Goal: Information Seeking & Learning: Learn about a topic

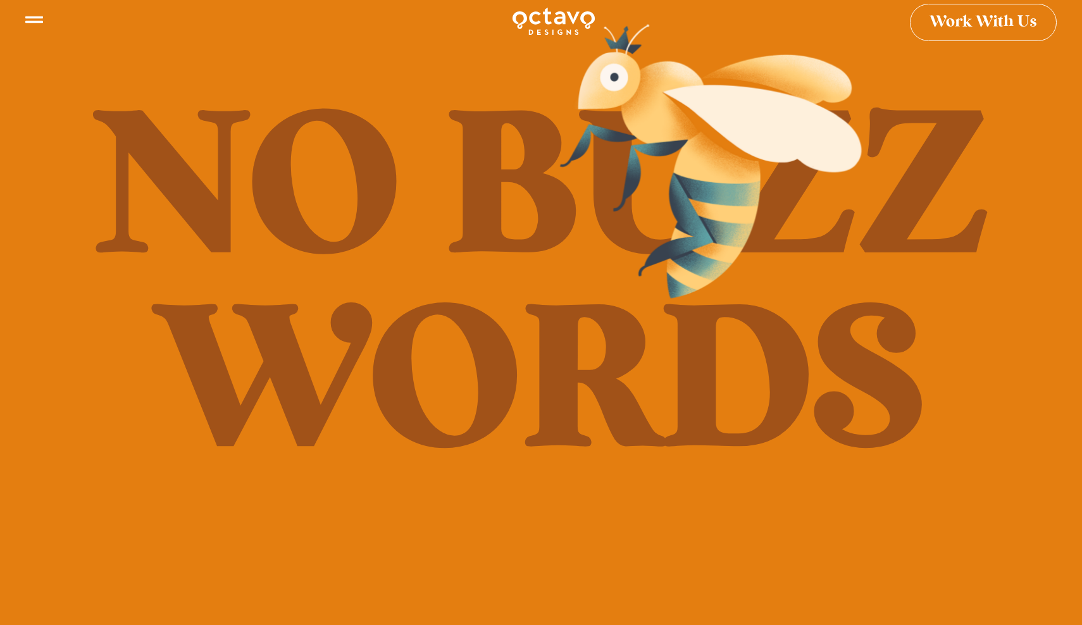
scroll to position [20, 2]
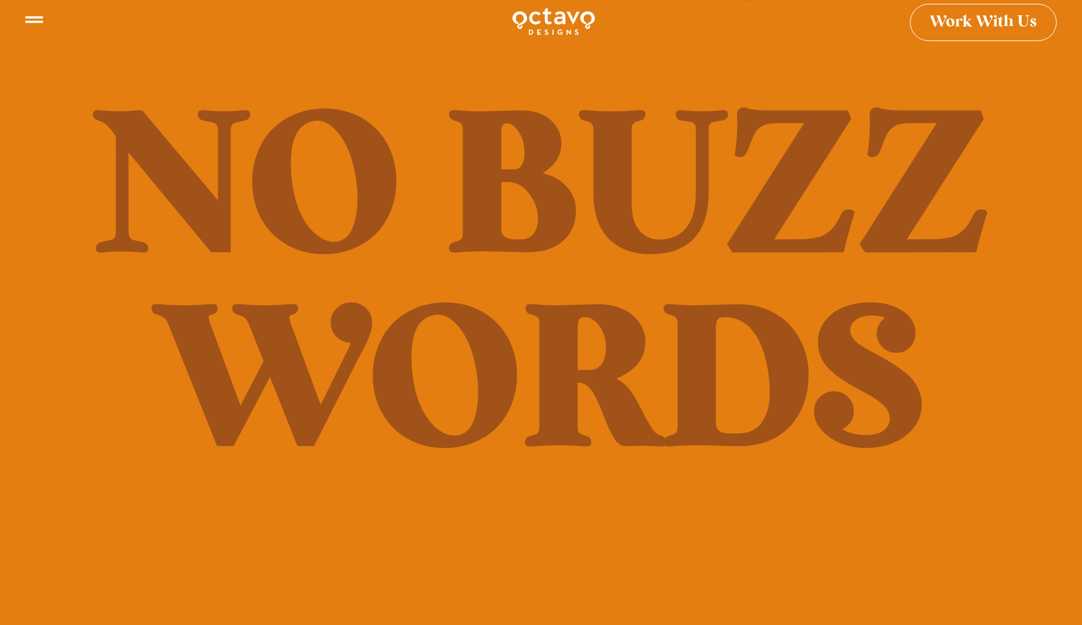
click at [958, 20] on div "Work With Us" at bounding box center [541, 41] width 1082 height 82
click at [38, 22] on div "Work With Us" at bounding box center [541, 41] width 1082 height 82
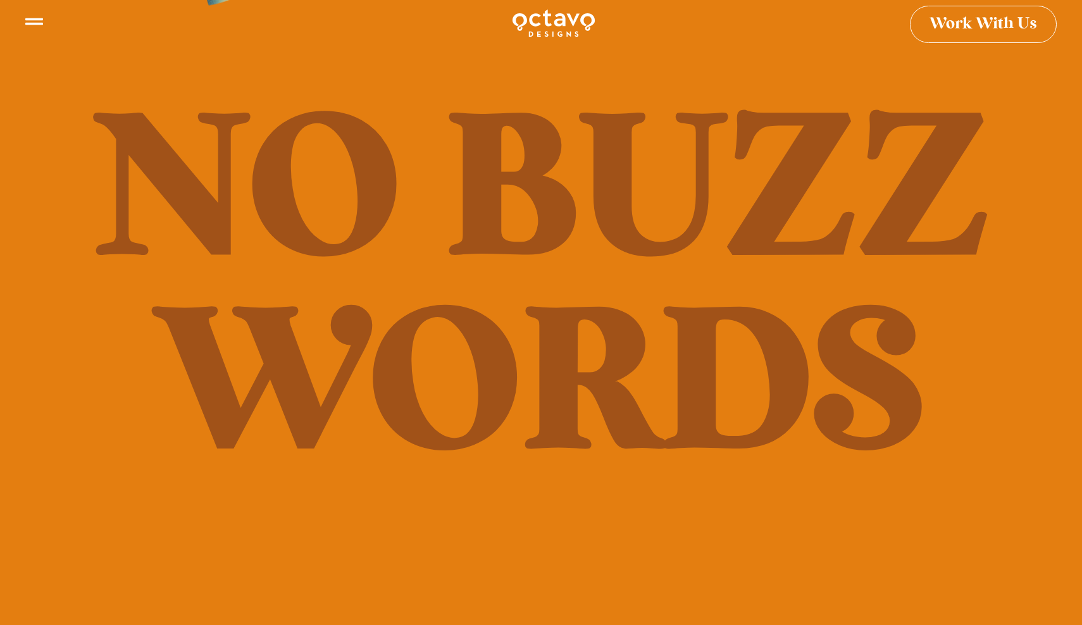
click at [35, 23] on div "Work With Us" at bounding box center [541, 41] width 1082 height 82
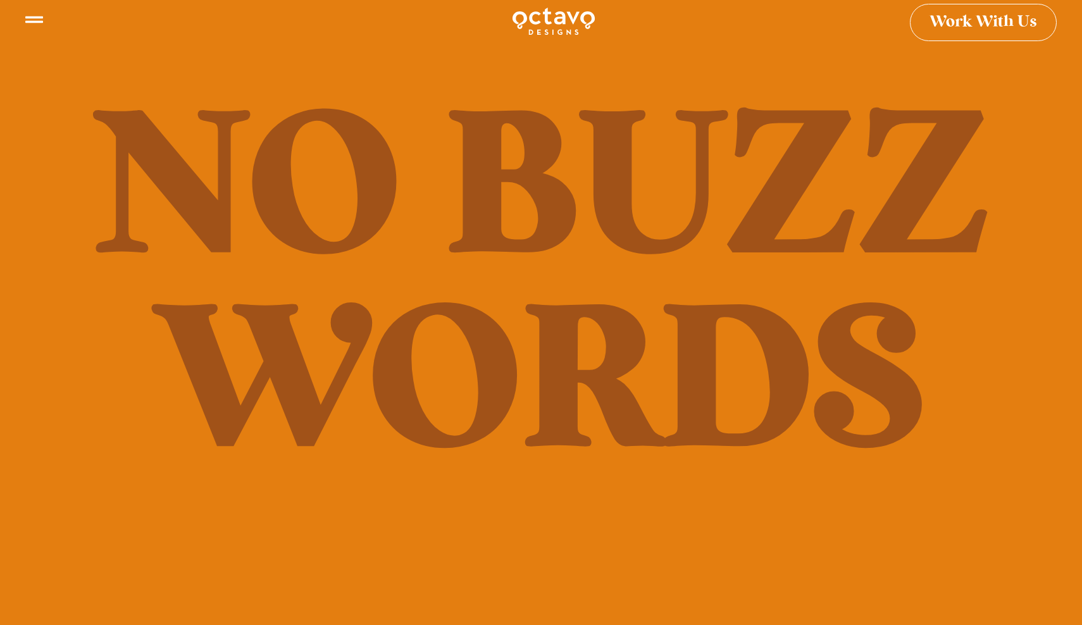
click at [34, 18] on div "Work With Us" at bounding box center [541, 41] width 1082 height 82
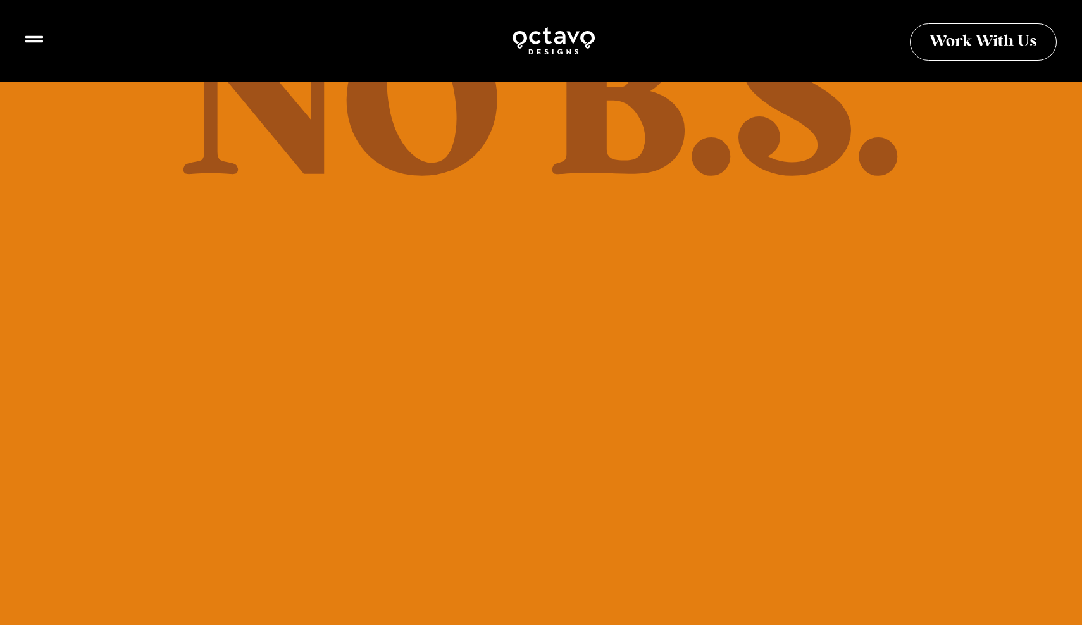
scroll to position [551, 0]
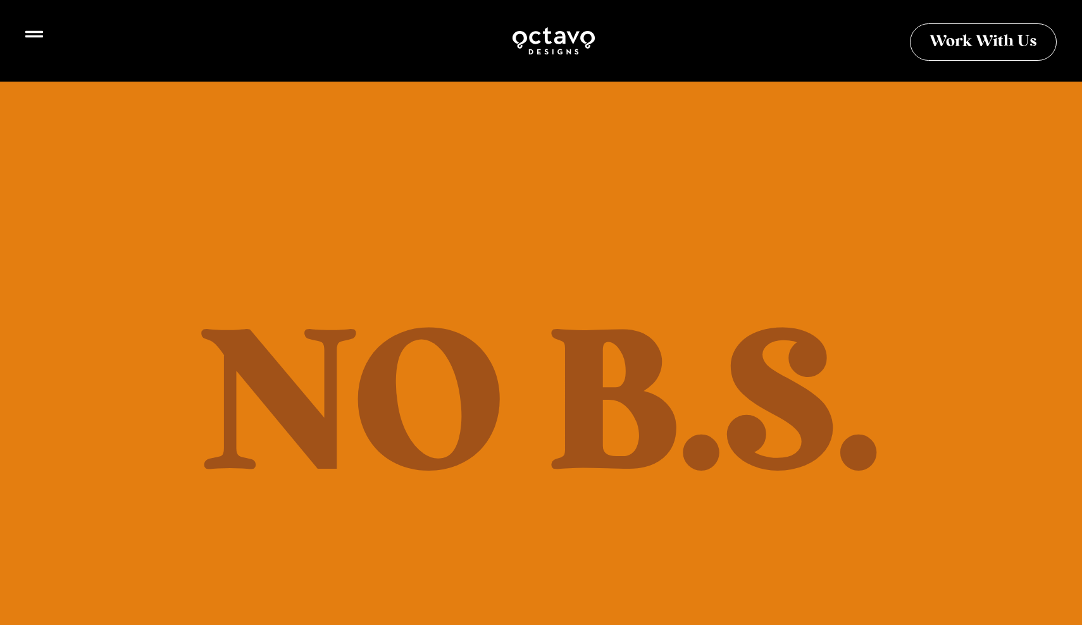
click at [34, 33] on icon at bounding box center [34, 34] width 18 height 7
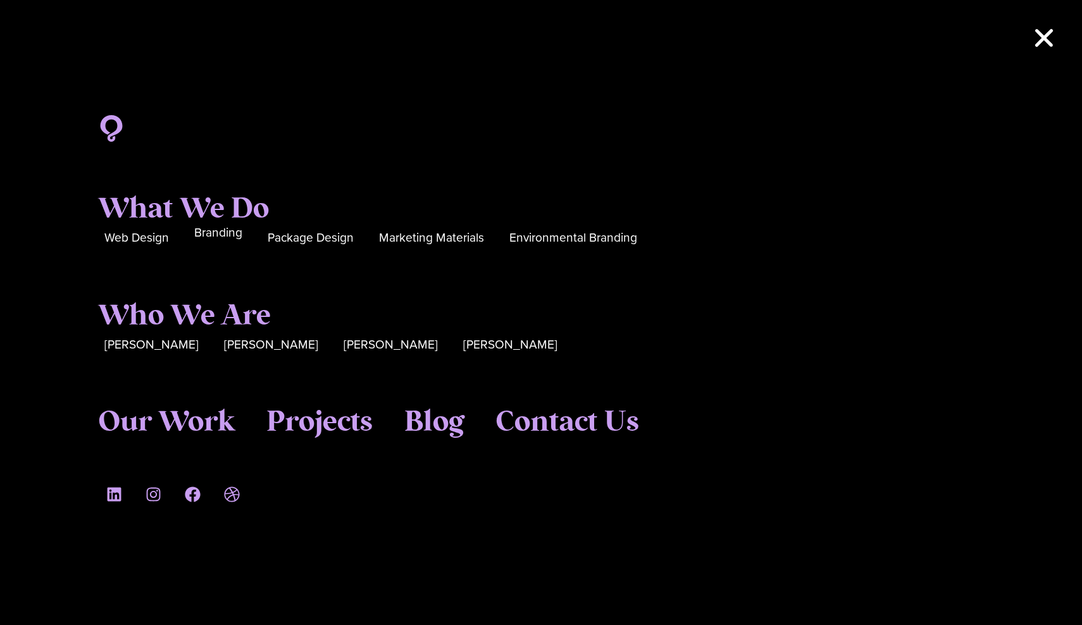
click at [218, 241] on span "Branding" at bounding box center [218, 233] width 48 height 20
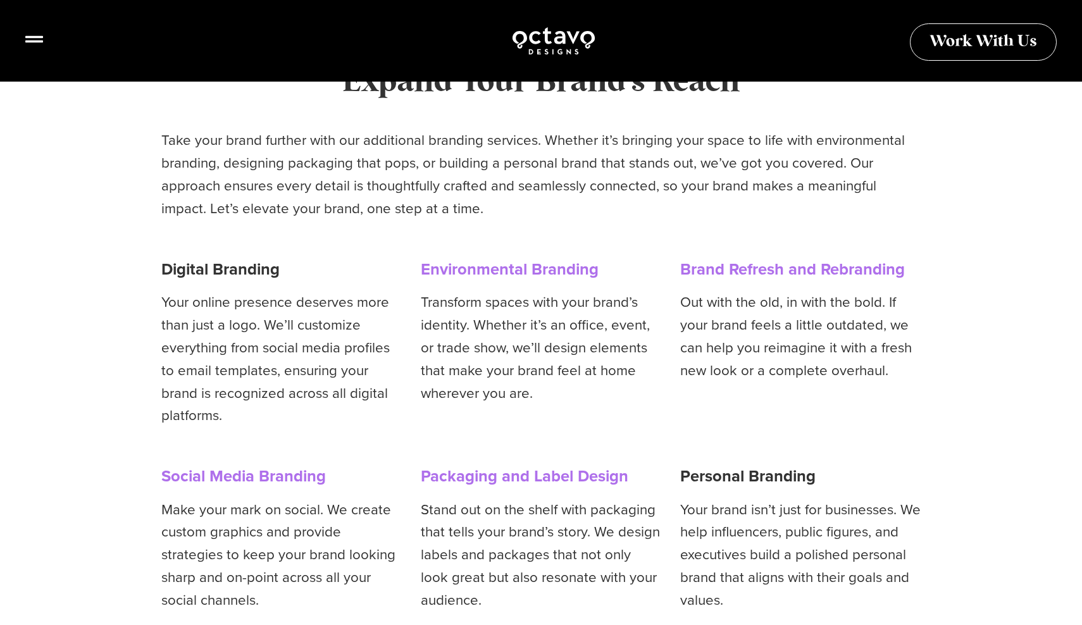
scroll to position [6133, 0]
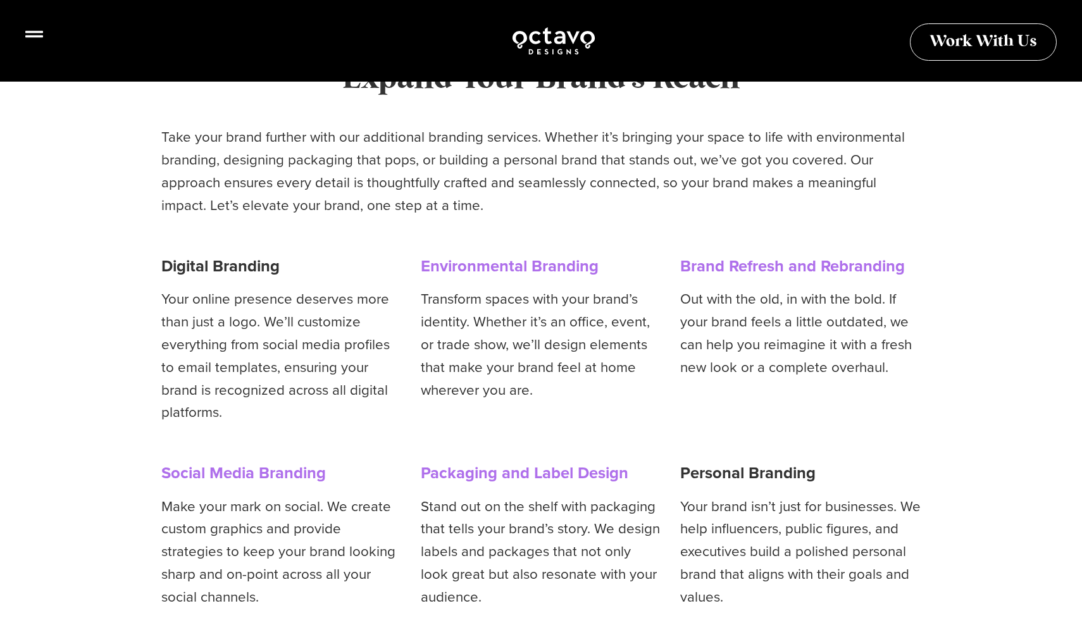
click at [39, 40] on icon at bounding box center [34, 34] width 18 height 18
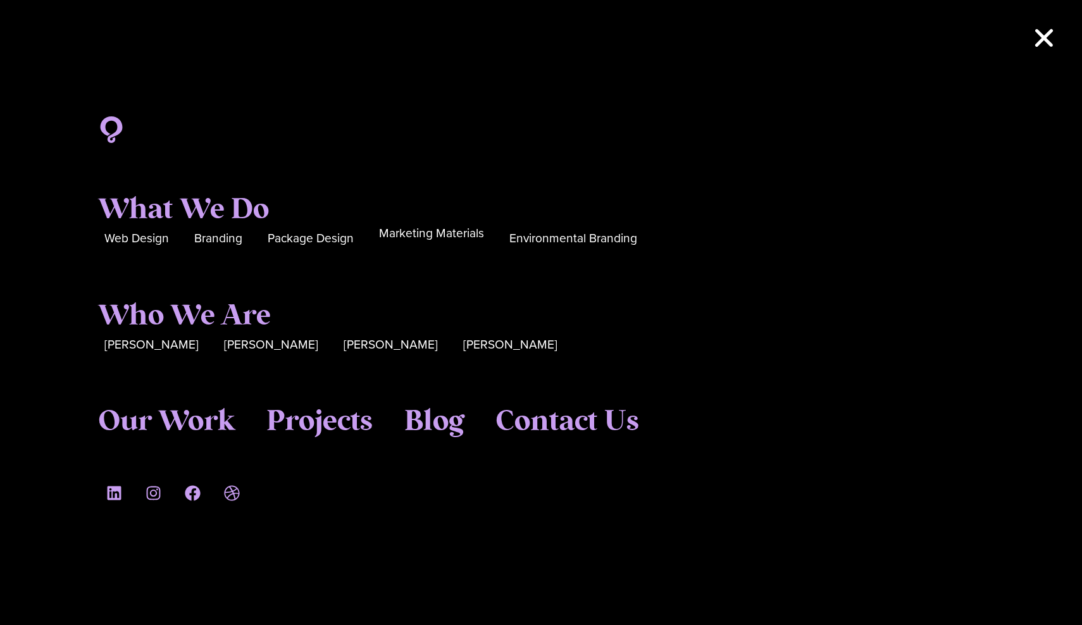
click at [442, 246] on div "Marketing Materials" at bounding box center [431, 238] width 105 height 22
click at [457, 238] on span "Marketing Materials" at bounding box center [431, 234] width 105 height 20
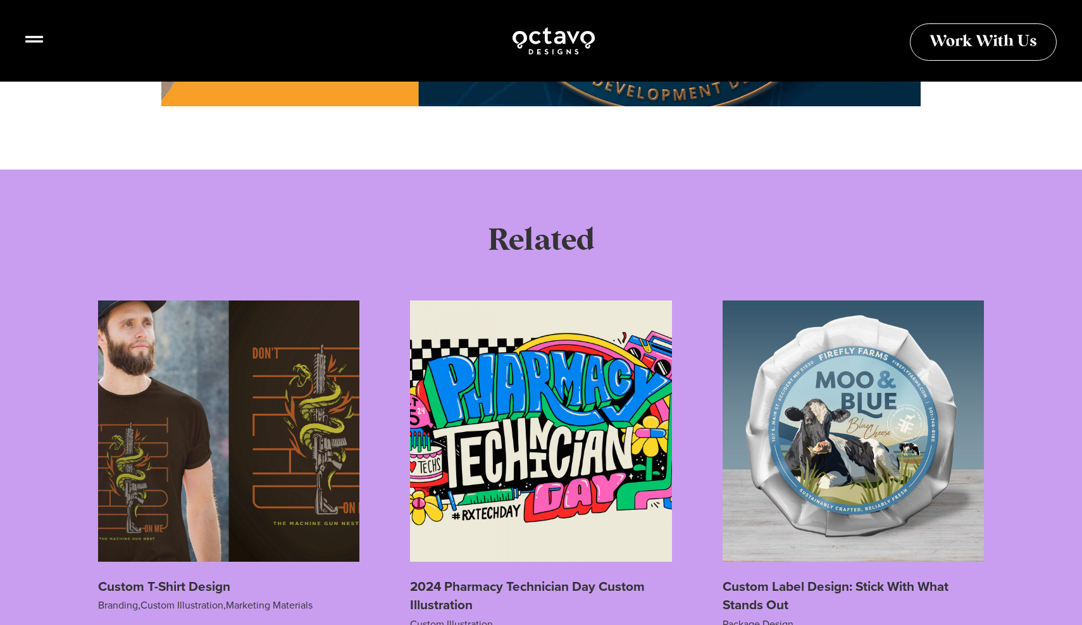
scroll to position [2734, 0]
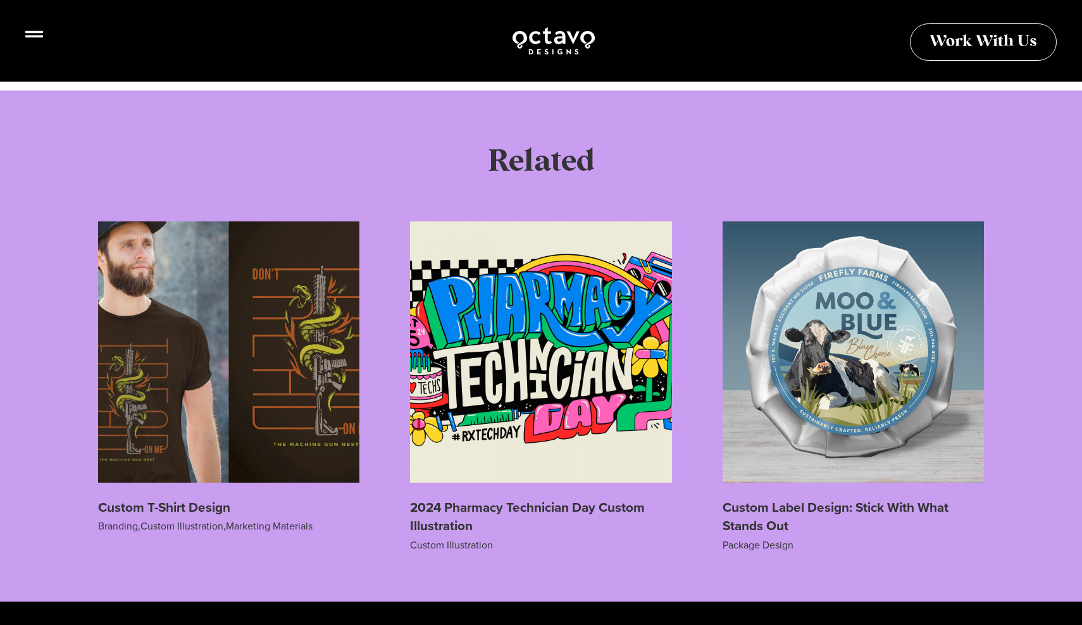
click at [38, 43] on icon at bounding box center [34, 34] width 18 height 18
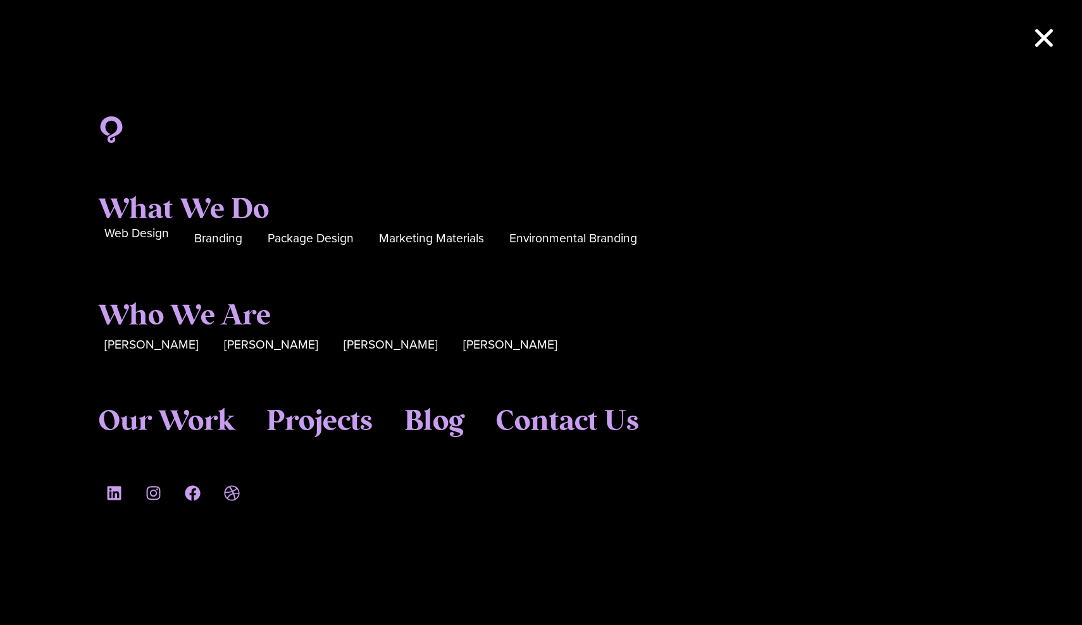
click at [122, 246] on div "Web Design" at bounding box center [136, 238] width 65 height 22
click at [122, 243] on span "Web Design" at bounding box center [136, 234] width 65 height 20
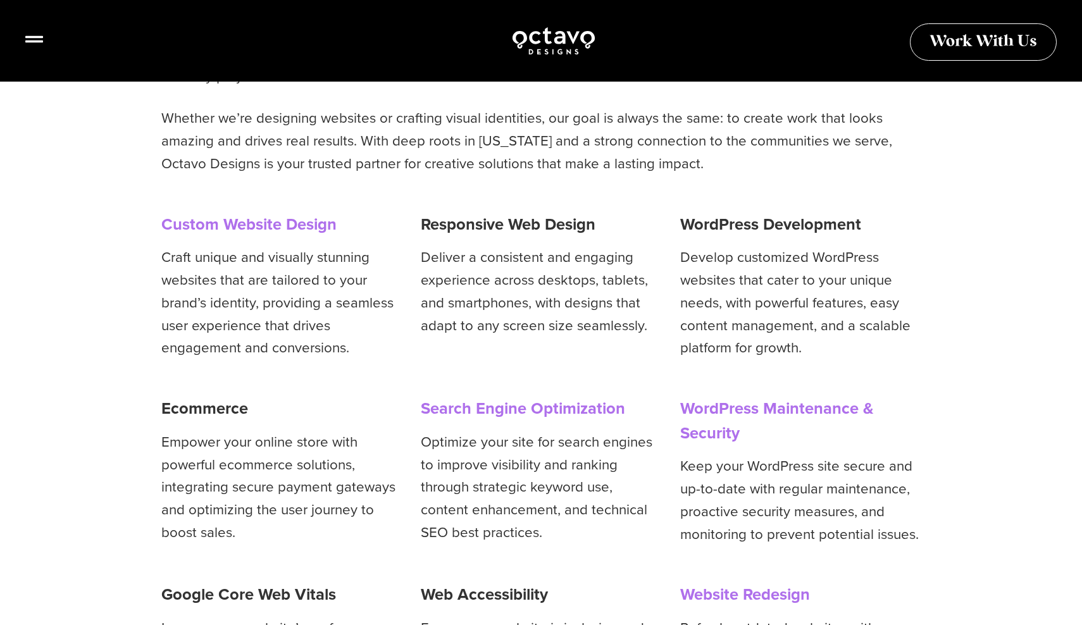
scroll to position [2550, 0]
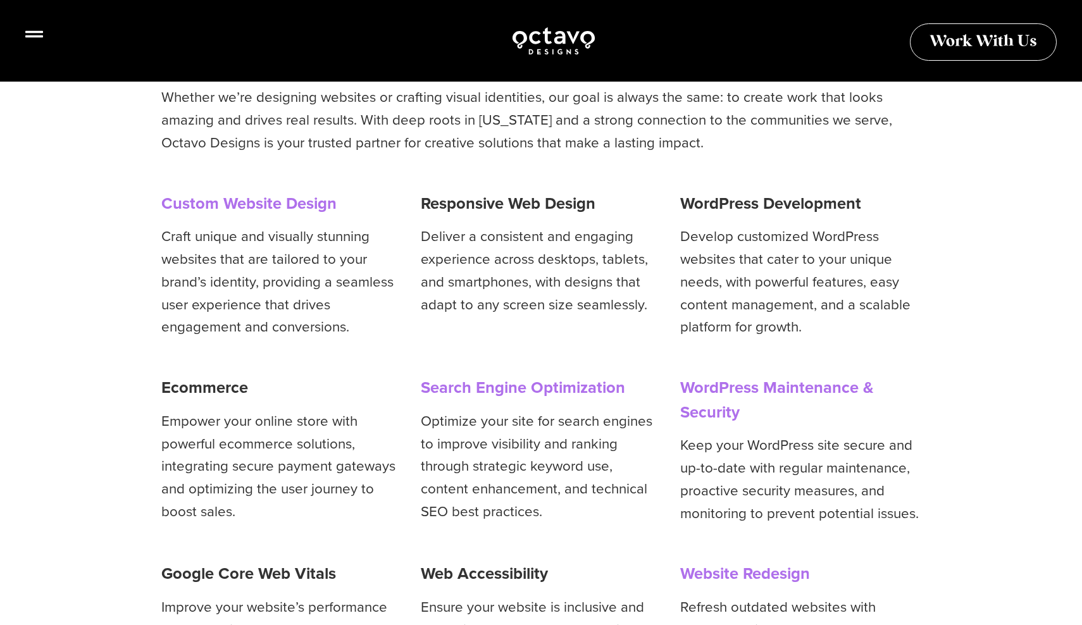
click at [27, 41] on icon at bounding box center [34, 34] width 18 height 18
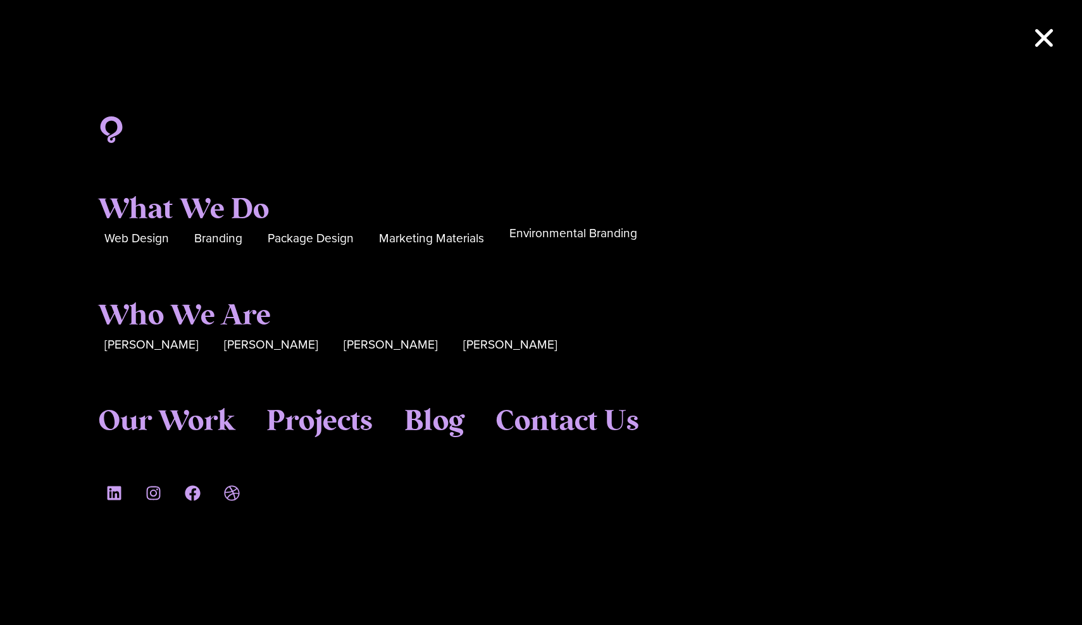
click at [557, 230] on span "Environmental Branding" at bounding box center [574, 234] width 128 height 20
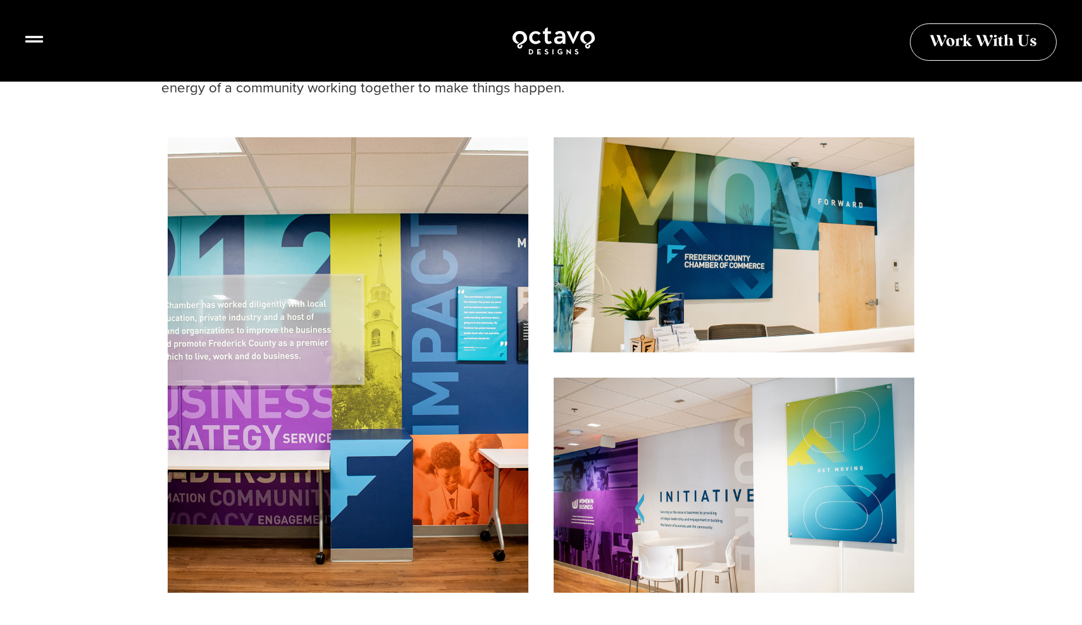
scroll to position [1243, 0]
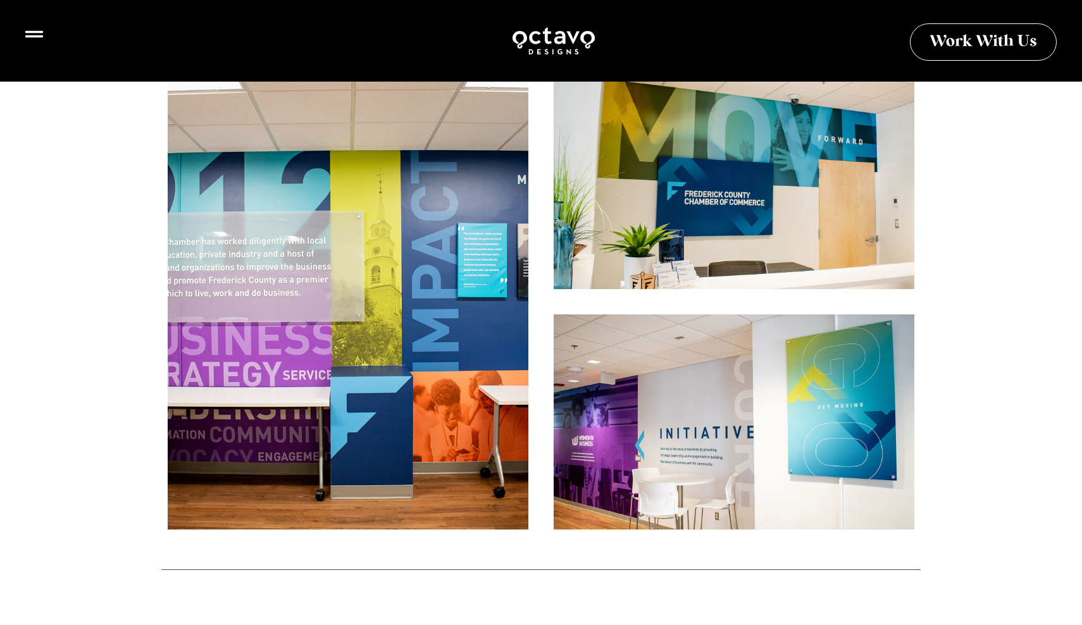
click at [37, 36] on icon at bounding box center [34, 34] width 18 height 18
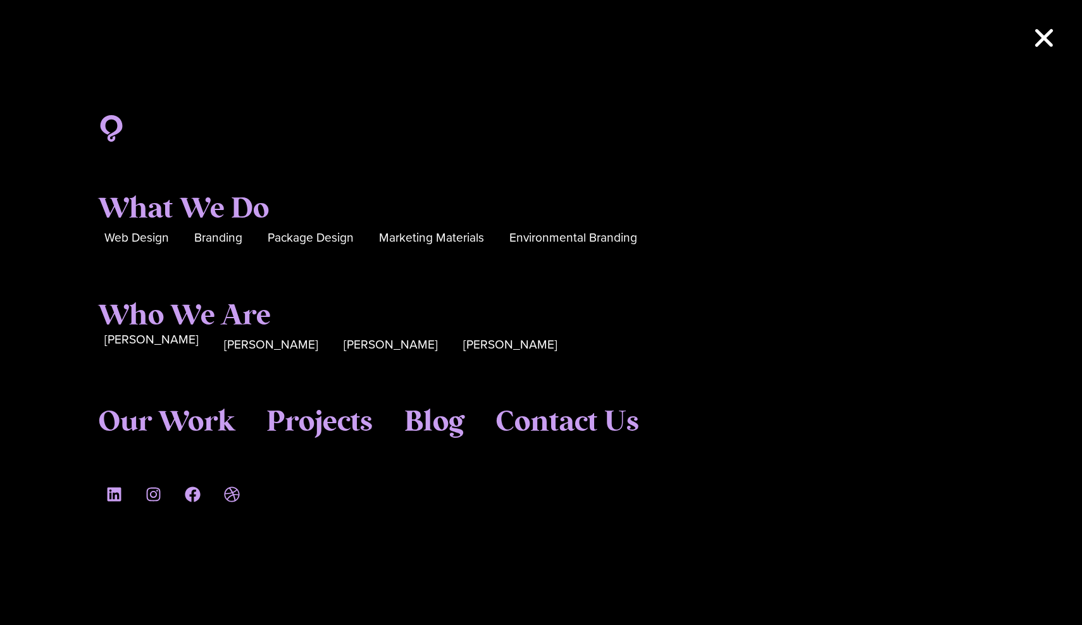
click at [151, 339] on span "[PERSON_NAME]" at bounding box center [151, 340] width 94 height 20
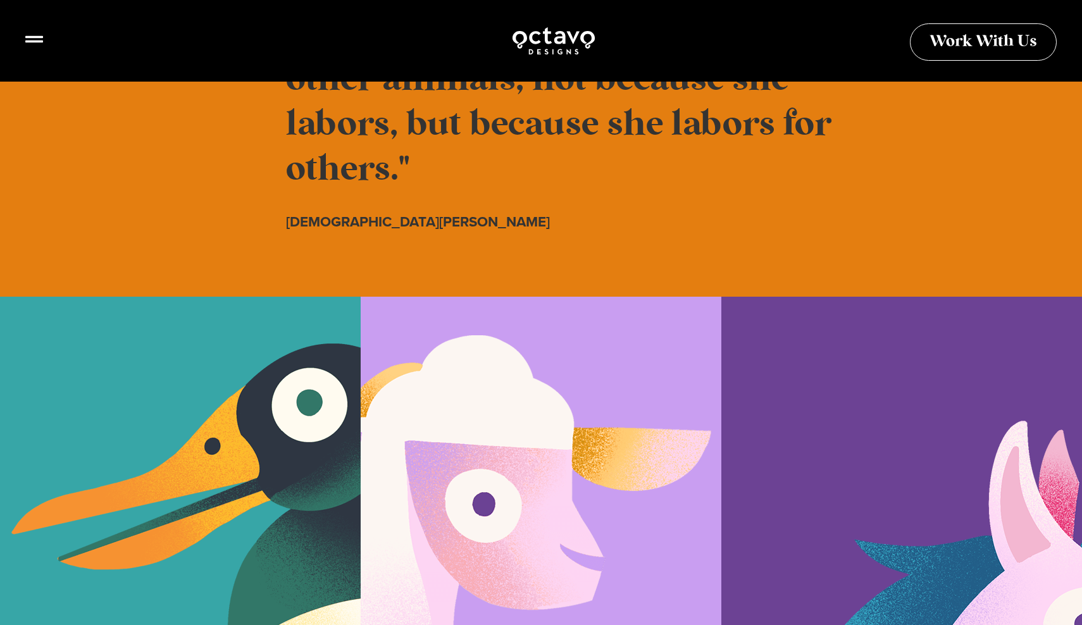
scroll to position [1316, 0]
